Goal: Check status: Check status

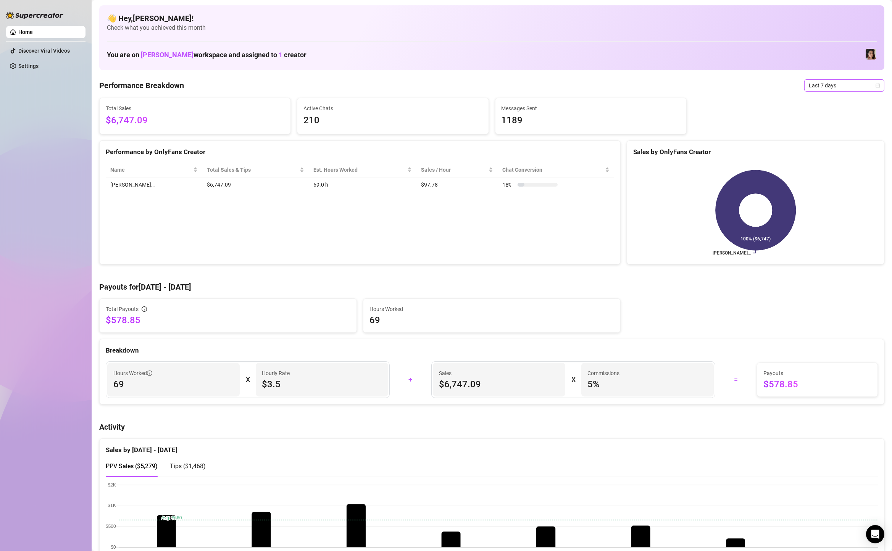
click at [825, 86] on span "Last 7 days" at bounding box center [844, 85] width 71 height 11
click at [827, 150] on div "Custom date" at bounding box center [844, 149] width 68 height 8
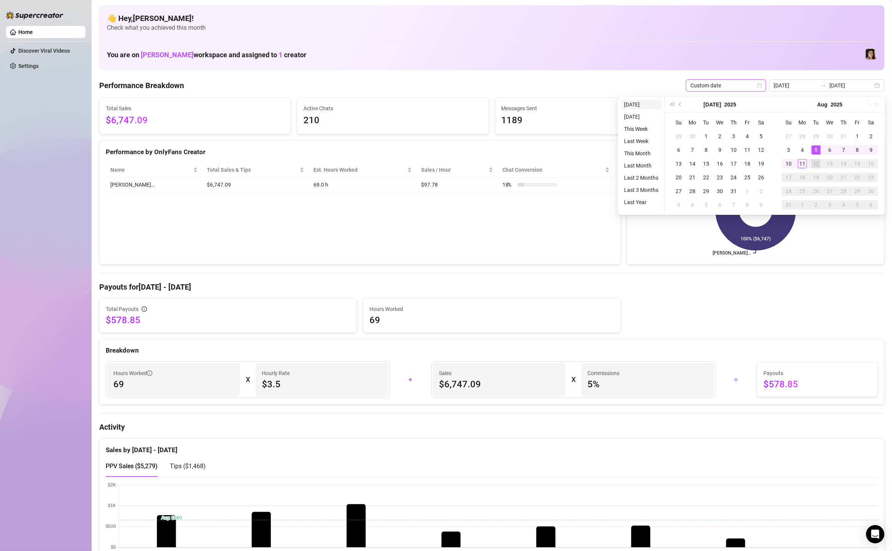
type input "[DATE]"
click at [644, 102] on li "[DATE]" at bounding box center [641, 104] width 40 height 9
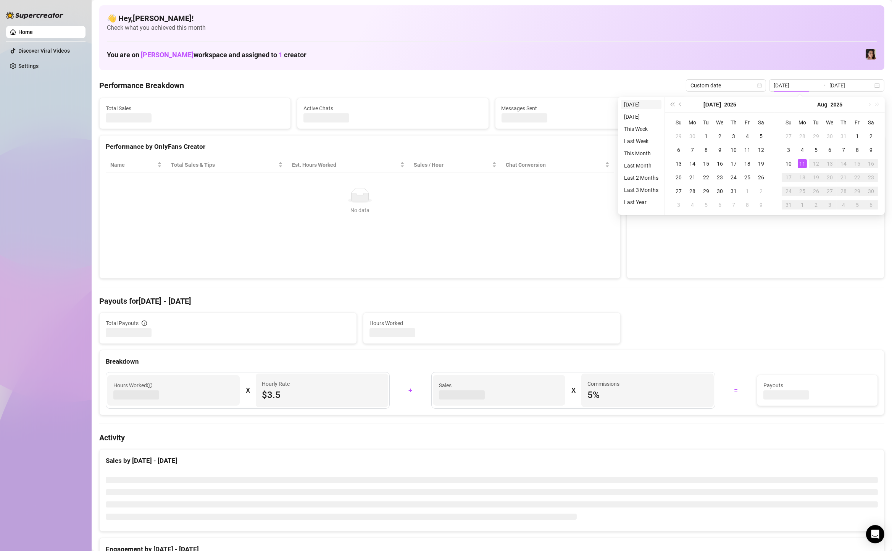
type input "[DATE]"
